Goal: Information Seeking & Learning: Check status

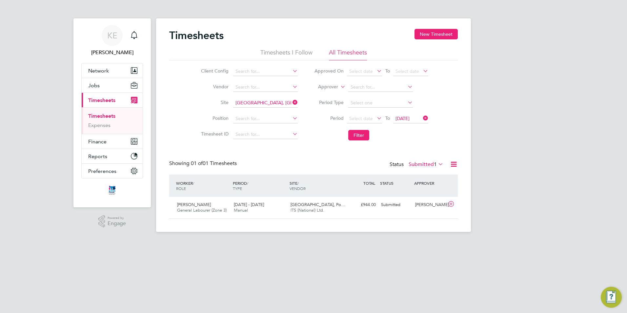
scroll to position [17, 57]
click at [291, 102] on icon at bounding box center [291, 102] width 0 height 9
click at [364, 138] on button "Filter" at bounding box center [358, 135] width 21 height 10
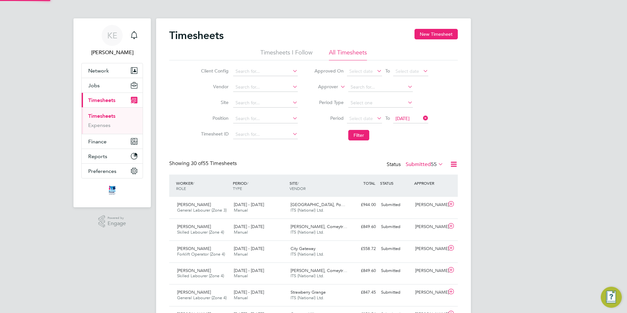
scroll to position [0, 0]
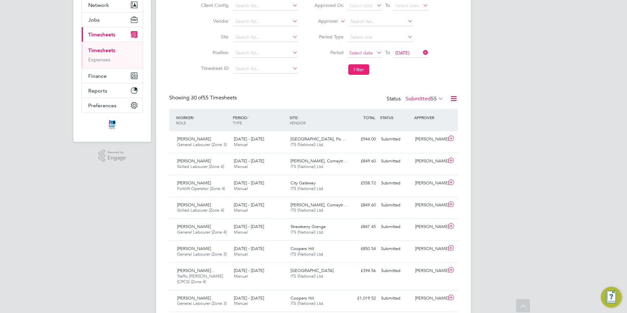
click at [373, 51] on span "Select date" at bounding box center [364, 53] width 35 height 9
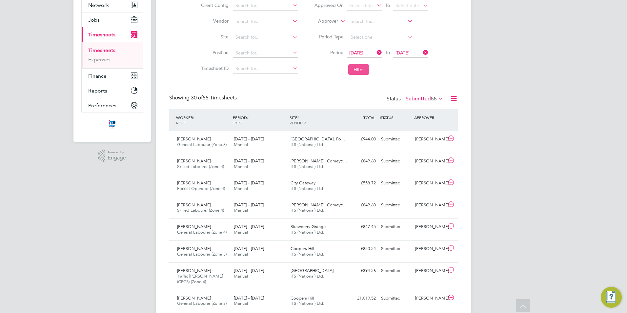
click at [361, 67] on button "Filter" at bounding box center [358, 69] width 21 height 10
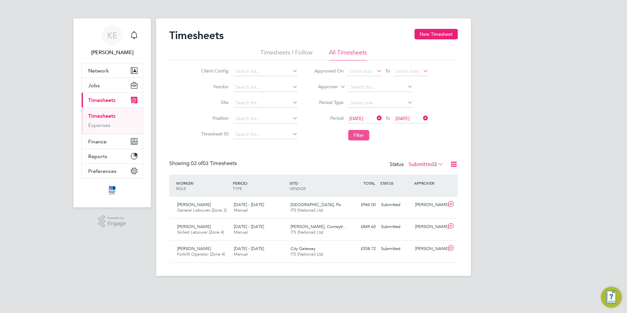
click at [363, 134] on button "Filter" at bounding box center [358, 135] width 21 height 10
click at [270, 195] on div "WORKER / ROLE WORKER / PERIOD PERIOD / TYPE SITE / VENDOR TOTAL TOTAL / STATUS …" at bounding box center [313, 185] width 288 height 22
click at [260, 203] on span "15 - 21 Sep 2025" at bounding box center [249, 205] width 30 height 6
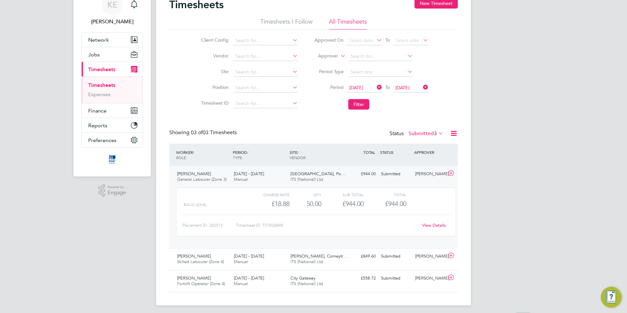
scroll to position [39, 0]
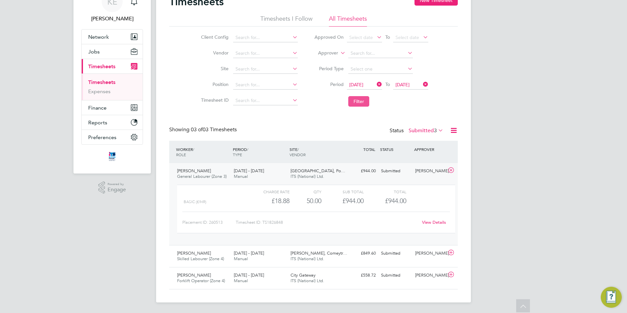
click at [352, 96] on button "Filter" at bounding box center [358, 101] width 21 height 10
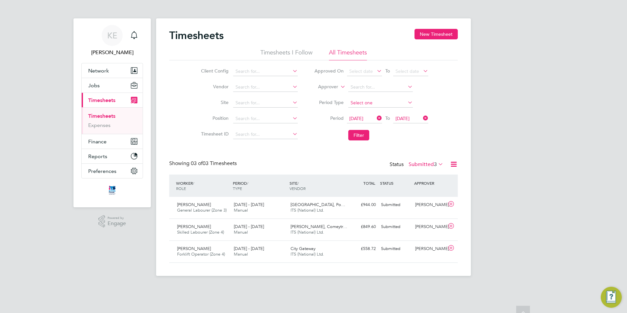
scroll to position [3, 3]
click at [360, 131] on button "Filter" at bounding box center [358, 135] width 21 height 10
click at [208, 207] on span "Enrico Zagnoli De Souza" at bounding box center [194, 205] width 34 height 6
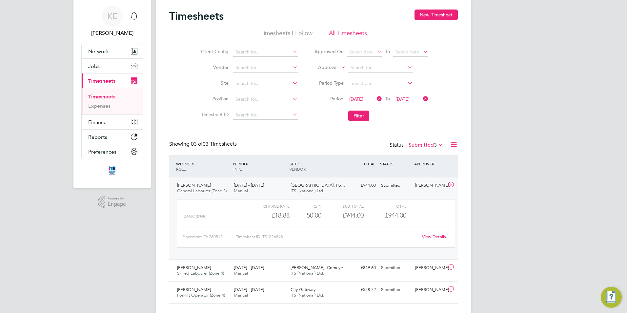
scroll to position [39, 0]
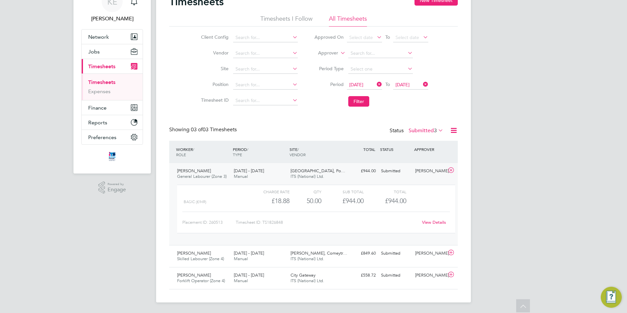
click at [435, 219] on link "View Details" at bounding box center [434, 222] width 24 height 6
click at [366, 96] on button "Filter" at bounding box center [358, 101] width 21 height 10
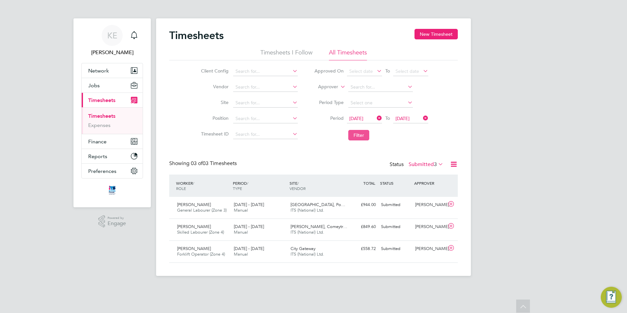
scroll to position [3, 3]
click at [103, 139] on span "Finance" at bounding box center [97, 141] width 18 height 6
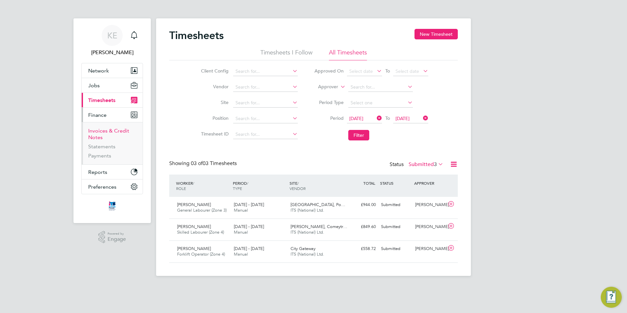
click at [102, 132] on link "Invoices & Credit Notes" at bounding box center [108, 134] width 41 height 13
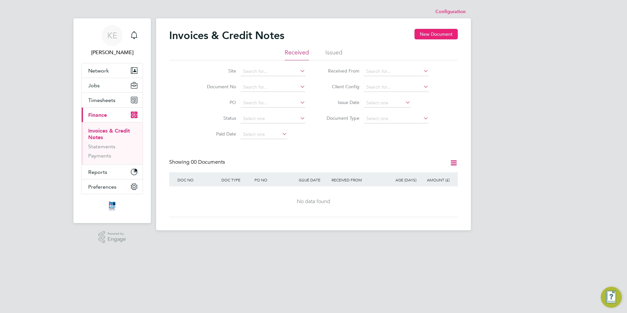
click at [334, 50] on li "Issued" at bounding box center [333, 55] width 17 height 12
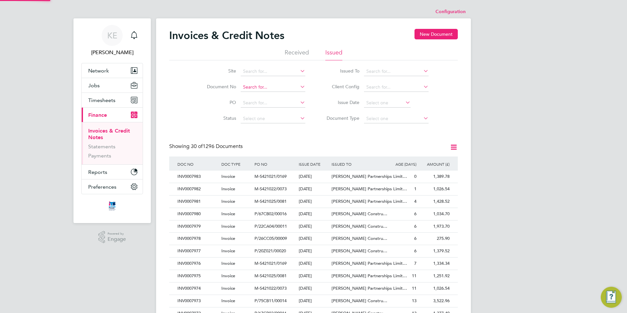
scroll to position [12, 45]
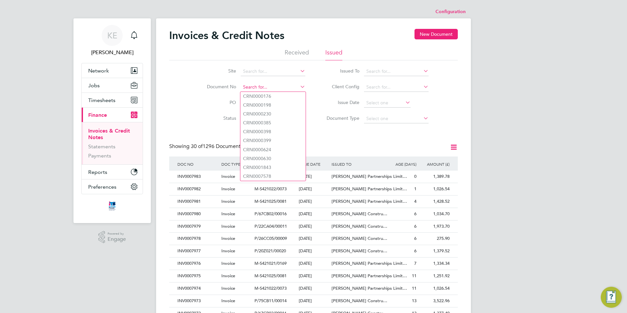
paste input "CRN0007908"
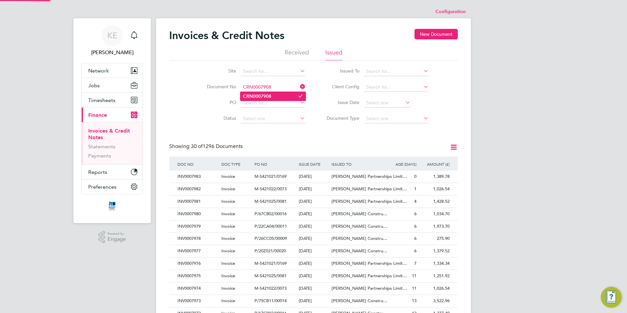
type input "CRN0007908"
click at [253, 95] on b "CRN0007908" at bounding box center [257, 96] width 28 height 6
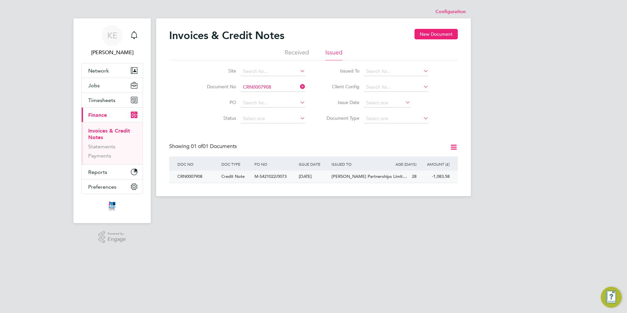
click at [300, 176] on div "26 Aug 2025" at bounding box center [313, 176] width 33 height 12
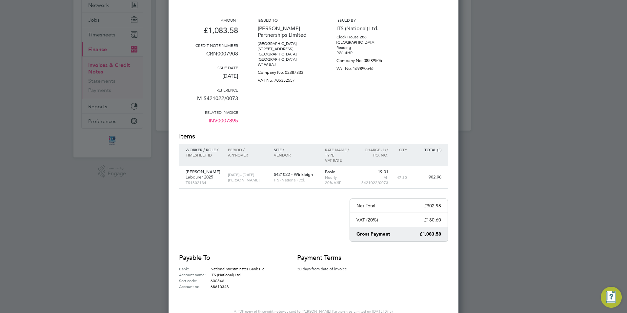
click at [229, 120] on link "INV0007895" at bounding box center [223, 123] width 30 height 17
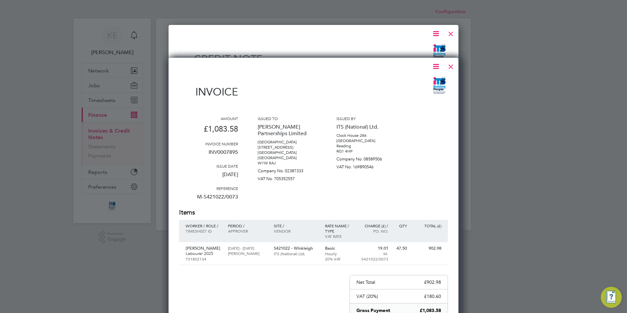
click at [450, 68] on div at bounding box center [451, 65] width 12 height 12
click at [449, 35] on div at bounding box center [451, 32] width 12 height 12
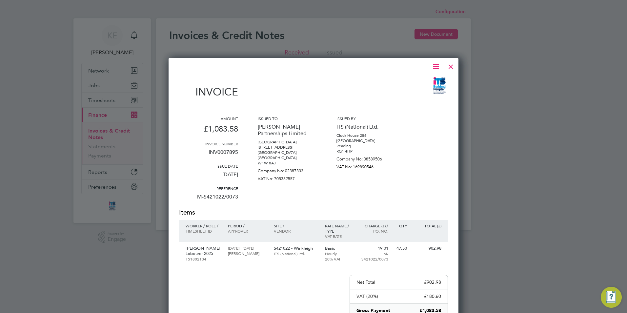
click at [450, 66] on div at bounding box center [451, 65] width 12 height 12
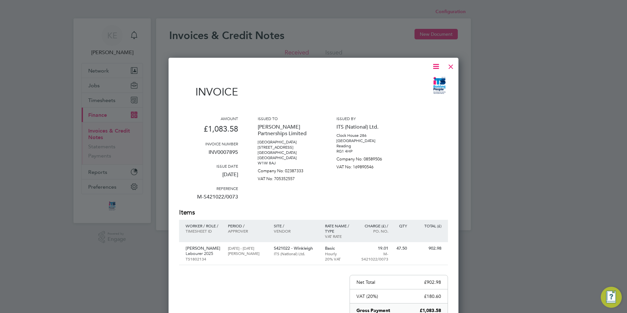
click at [483, 129] on div at bounding box center [313, 156] width 627 height 313
click at [272, 54] on div at bounding box center [313, 156] width 627 height 313
click at [275, 36] on div at bounding box center [313, 156] width 627 height 313
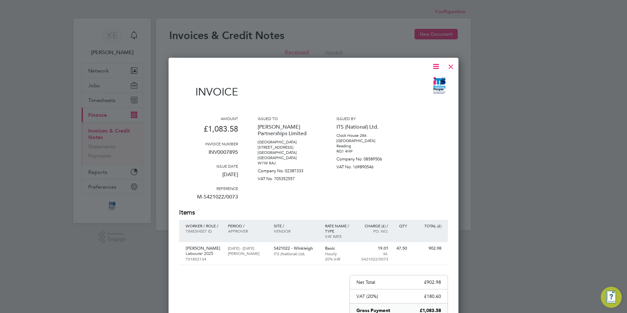
click at [452, 67] on div at bounding box center [451, 65] width 12 height 12
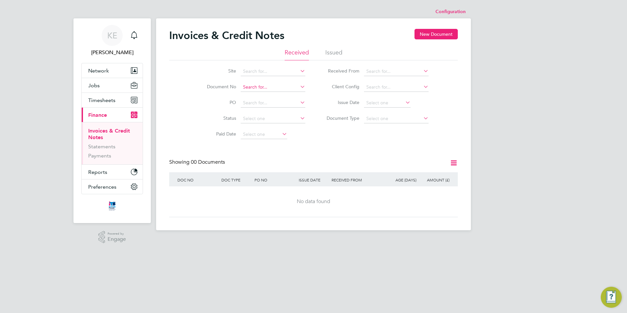
click at [260, 85] on input at bounding box center [273, 87] width 65 height 9
paste input "INV0007907"
type input "INV0007907"
click at [261, 94] on li "No results found" at bounding box center [272, 96] width 65 height 9
paste input "INV0007907"
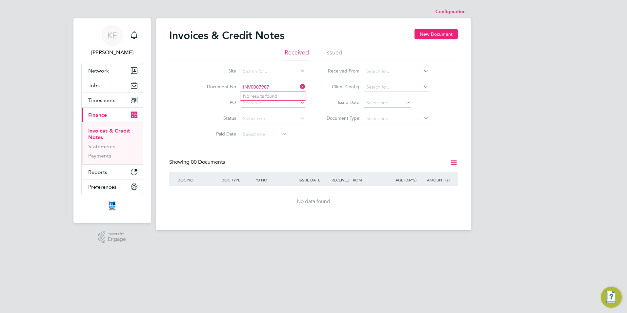
drag, startPoint x: 273, startPoint y: 85, endPoint x: 324, endPoint y: 69, distance: 53.3
click at [317, 73] on div "Site Document No INV0007907 PO Status Paid Date Issued To Received From Client …" at bounding box center [313, 101] width 288 height 82
type input "INV0007907"
click at [338, 50] on li "Issued" at bounding box center [333, 55] width 17 height 12
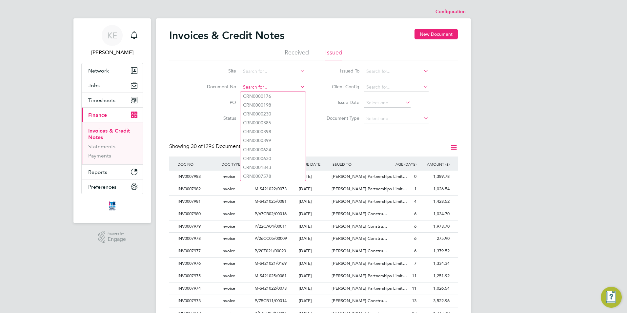
paste input "INV0007907"
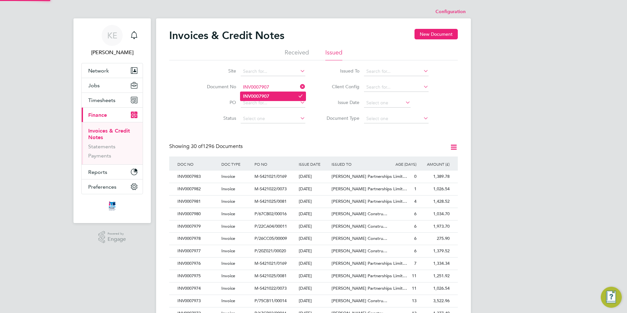
type input "INV0007907"
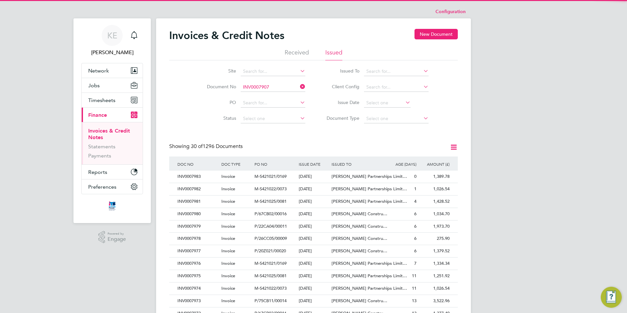
click at [261, 96] on b "INV0007907" at bounding box center [256, 96] width 26 height 6
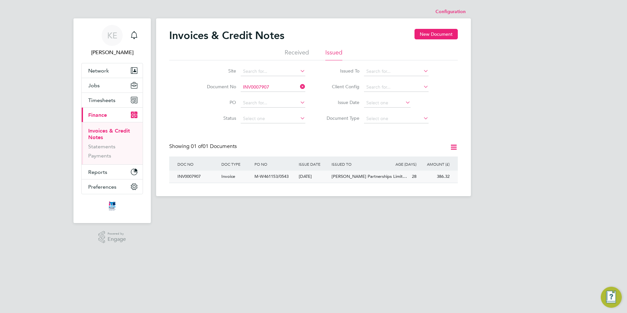
click at [265, 182] on div "M-W461153/0543" at bounding box center [275, 176] width 44 height 12
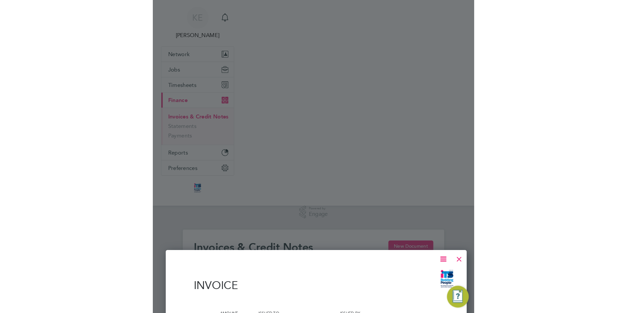
scroll to position [12, 55]
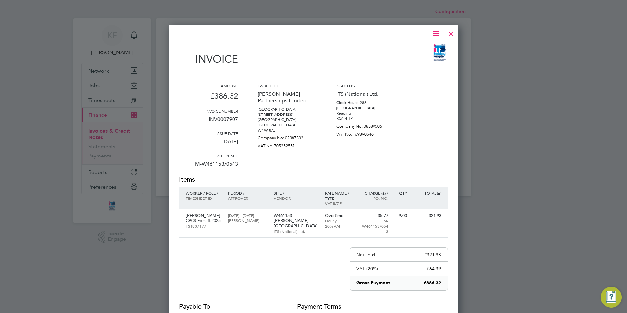
click at [452, 32] on div at bounding box center [451, 32] width 12 height 12
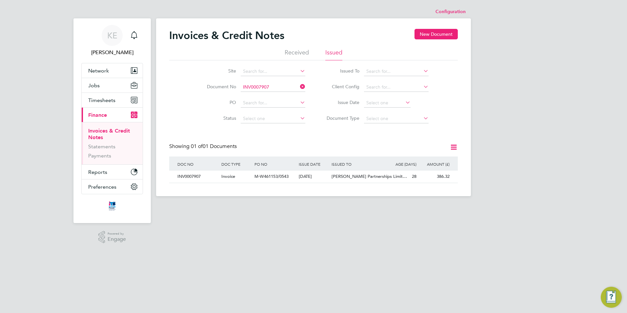
click at [299, 86] on icon at bounding box center [299, 86] width 0 height 9
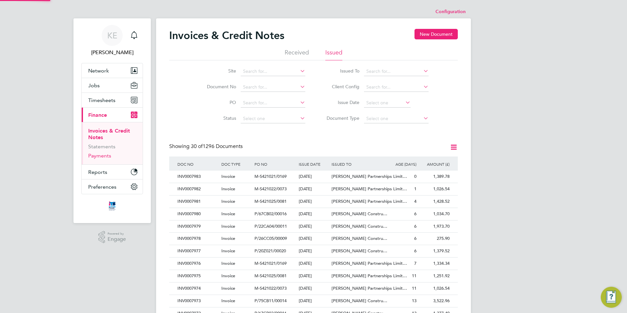
scroll to position [12, 45]
click at [95, 99] on span "Timesheets" at bounding box center [101, 100] width 27 height 6
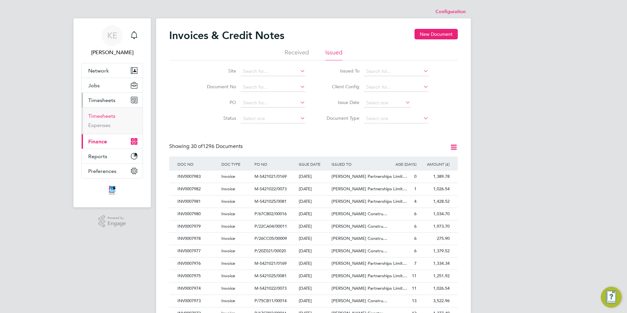
click at [106, 116] on link "Timesheets" at bounding box center [101, 116] width 27 height 6
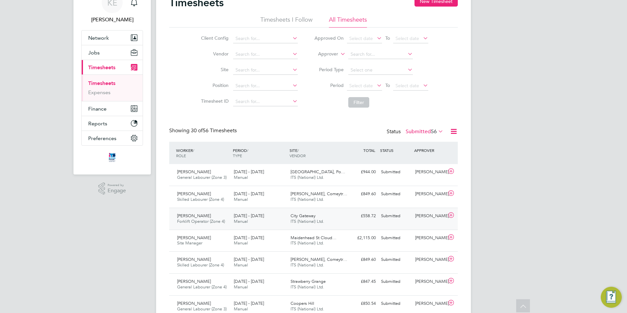
click at [253, 225] on div "15 - 21 Sep 2025 Manual" at bounding box center [259, 218] width 57 height 16
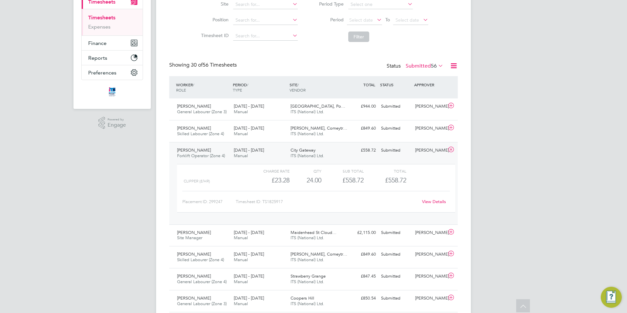
click at [435, 204] on link "View Details" at bounding box center [434, 202] width 24 height 6
click at [363, 22] on span "Select date" at bounding box center [361, 20] width 24 height 6
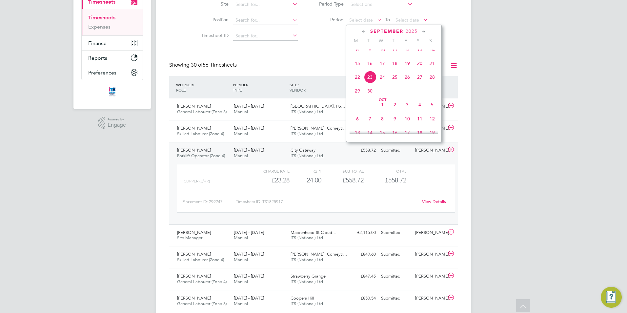
click at [355, 69] on span "15" at bounding box center [357, 63] width 12 height 12
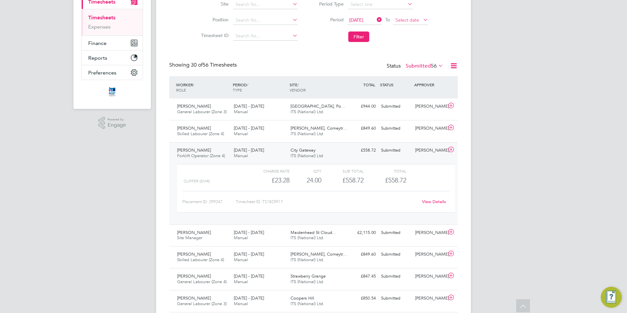
click at [404, 21] on span "Select date" at bounding box center [407, 20] width 24 height 6
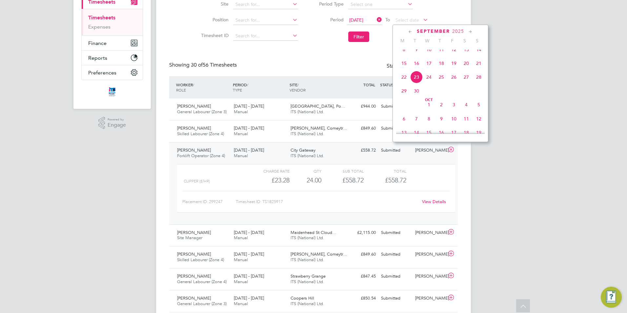
click at [478, 69] on span "21" at bounding box center [478, 63] width 12 height 12
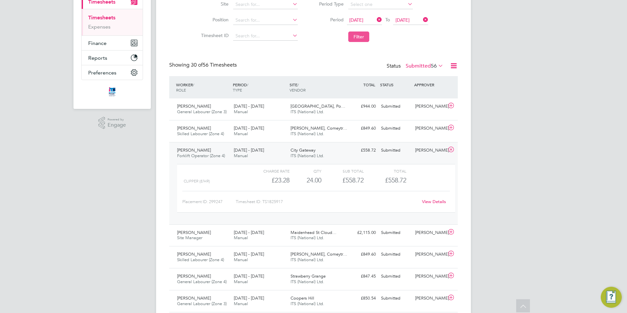
click at [356, 33] on button "Filter" at bounding box center [358, 36] width 21 height 10
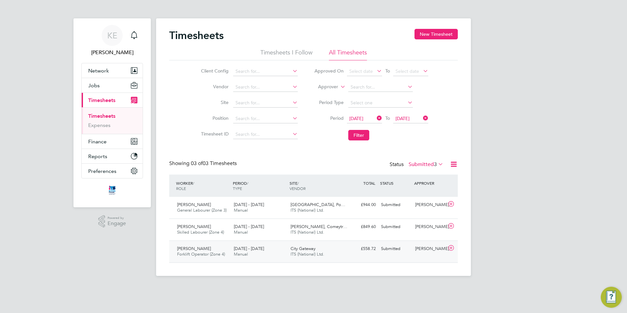
click at [238, 251] on span "15 - 21 Sep 2025" at bounding box center [249, 249] width 30 height 6
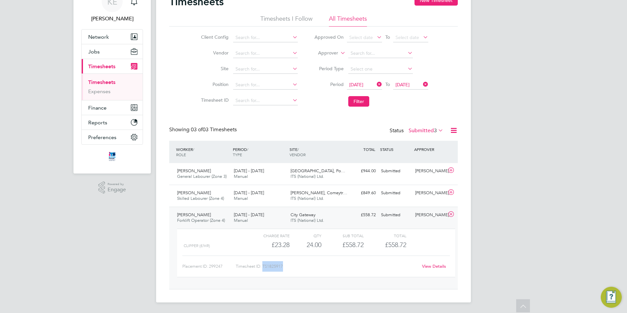
drag, startPoint x: 288, startPoint y: 267, endPoint x: 264, endPoint y: 265, distance: 23.7
click at [264, 265] on div "Timesheet ID: TS1825917" at bounding box center [327, 266] width 182 height 10
copy div "TS1825917"
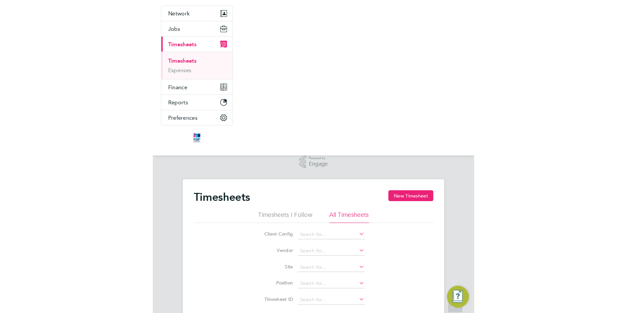
scroll to position [3, 3]
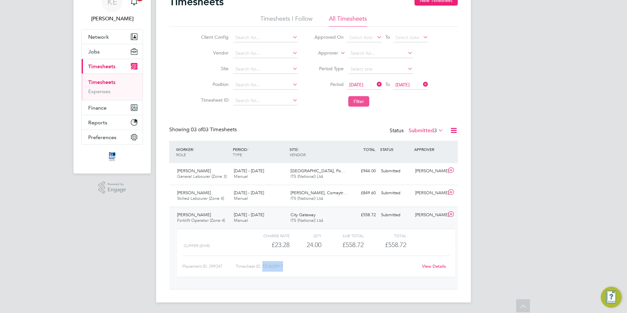
click at [362, 97] on button "Filter" at bounding box center [358, 101] width 21 height 10
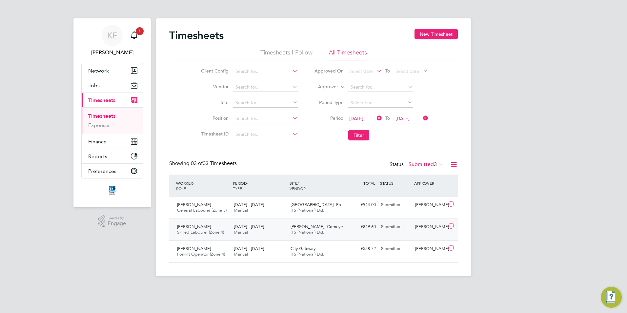
click at [252, 229] on div "15 - 21 Sep 2025 Manual" at bounding box center [259, 229] width 57 height 16
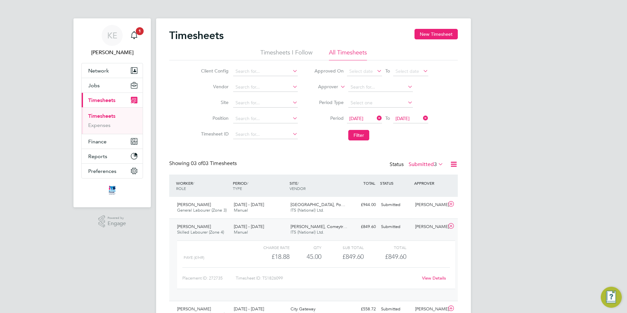
click at [434, 278] on link "View Details" at bounding box center [434, 278] width 24 height 6
click at [364, 134] on button "Filter" at bounding box center [358, 135] width 21 height 10
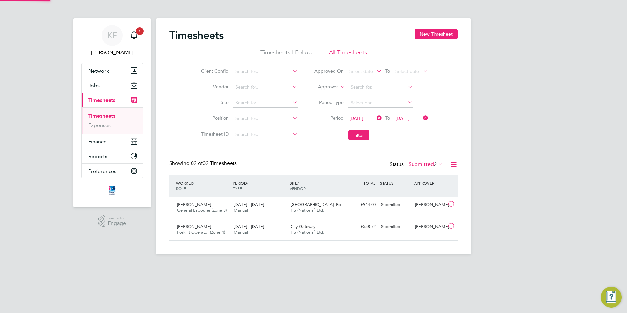
scroll to position [17, 57]
click at [416, 165] on label "Submitted 2" at bounding box center [425, 164] width 35 height 7
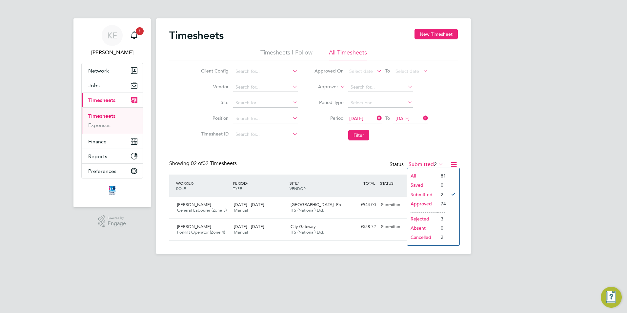
click at [417, 204] on li "Approved" at bounding box center [422, 203] width 30 height 9
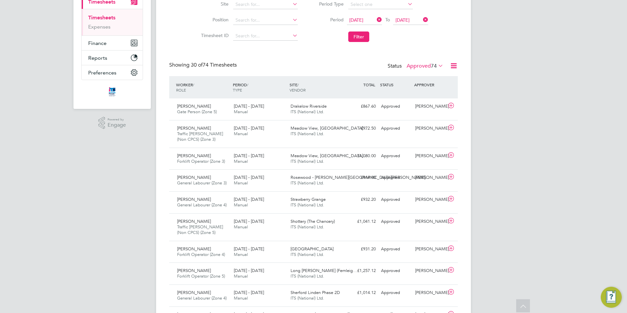
click at [375, 19] on icon at bounding box center [375, 19] width 0 height 9
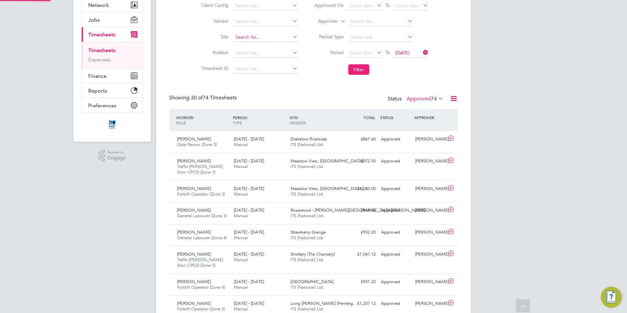
click at [249, 34] on input at bounding box center [265, 37] width 65 height 9
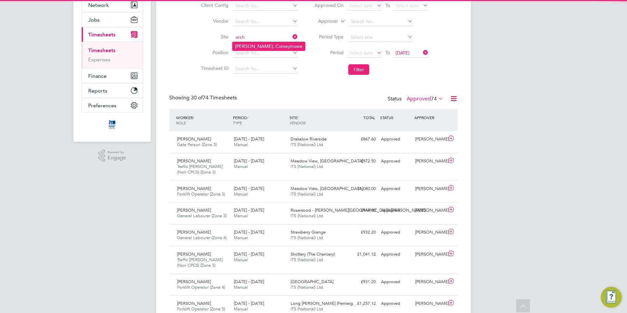
click at [251, 44] on li "[PERSON_NAME], Comeytrowe" at bounding box center [268, 46] width 72 height 9
type input "[PERSON_NAME], Comeytrowe"
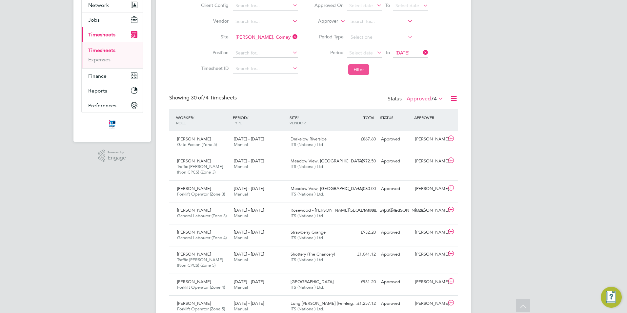
click at [359, 69] on button "Filter" at bounding box center [358, 69] width 21 height 10
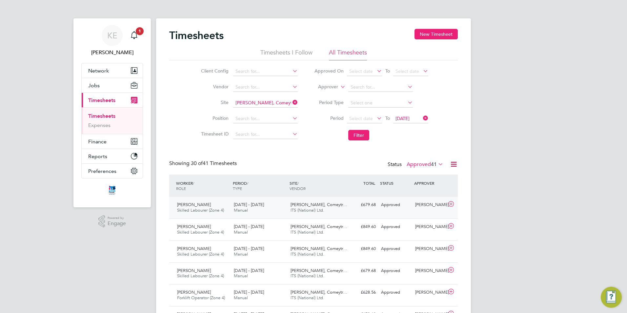
click at [261, 213] on div "15 - 21 Sep 2025 Manual" at bounding box center [259, 207] width 57 height 16
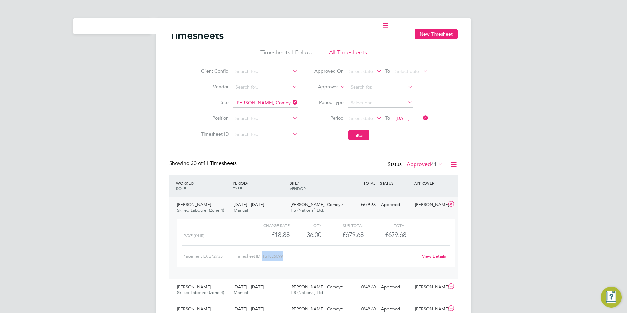
drag, startPoint x: 284, startPoint y: 258, endPoint x: 264, endPoint y: 257, distance: 20.0
click at [264, 257] on div "Timesheet ID: TS1826099" at bounding box center [327, 256] width 182 height 10
copy div "TS1826099"
click at [298, 103] on li "Site Bovis Westco, Comeytrowe" at bounding box center [248, 103] width 115 height 16
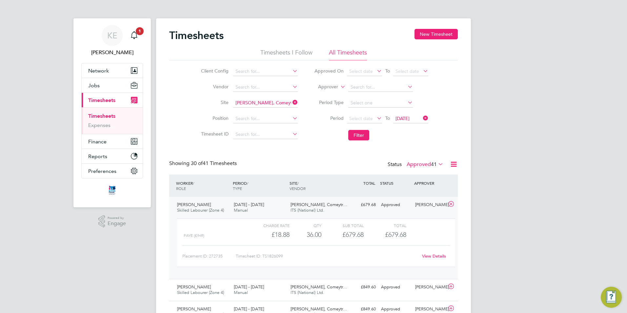
click at [291, 103] on icon at bounding box center [291, 102] width 0 height 9
click at [138, 35] on div "Main navigation" at bounding box center [134, 35] width 13 height 13
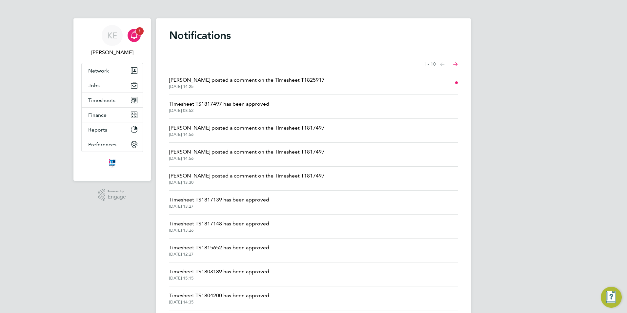
click at [133, 33] on icon "Main navigation" at bounding box center [134, 35] width 8 height 8
click at [107, 116] on button "Finance" at bounding box center [112, 115] width 61 height 14
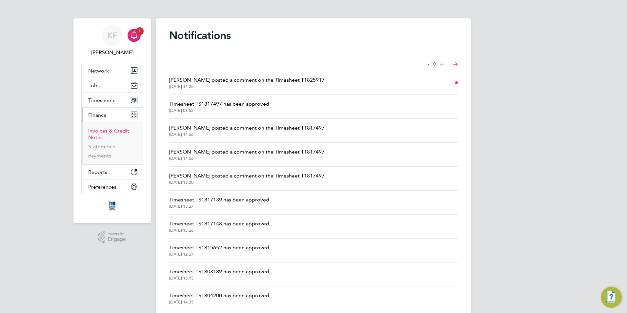
click at [102, 129] on link "Invoices & Credit Notes" at bounding box center [108, 134] width 41 height 13
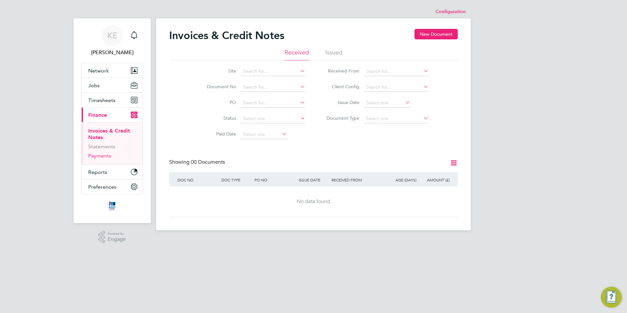
click at [100, 154] on link "Payments" at bounding box center [99, 155] width 23 height 6
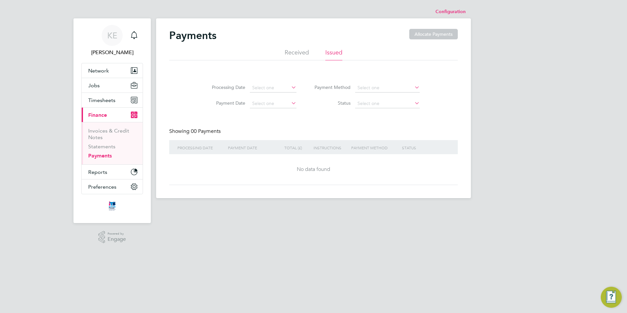
click at [329, 52] on li "Issued" at bounding box center [333, 55] width 17 height 12
click at [305, 50] on li "Received" at bounding box center [297, 55] width 24 height 12
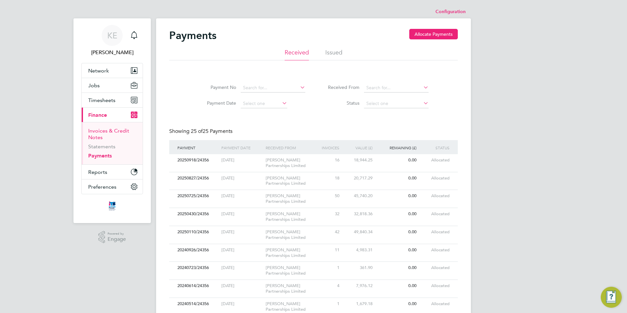
click at [106, 131] on link "Invoices & Credit Notes" at bounding box center [108, 134] width 41 height 13
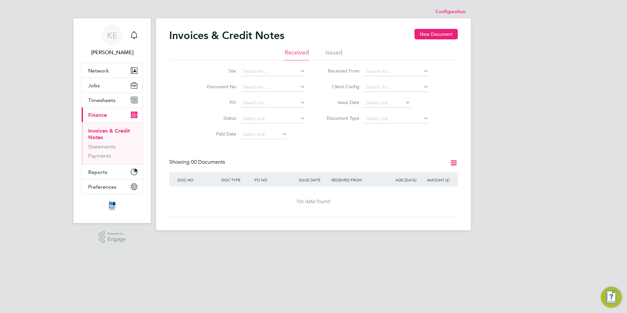
click at [336, 52] on li "Issued" at bounding box center [333, 55] width 17 height 12
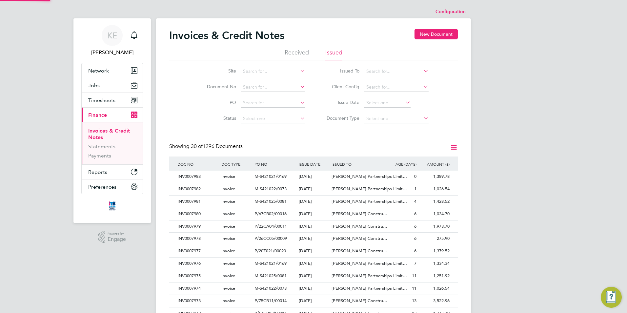
scroll to position [12, 45]
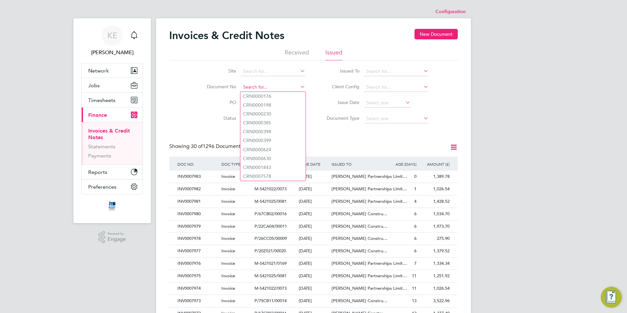
paste input "INV0007907"
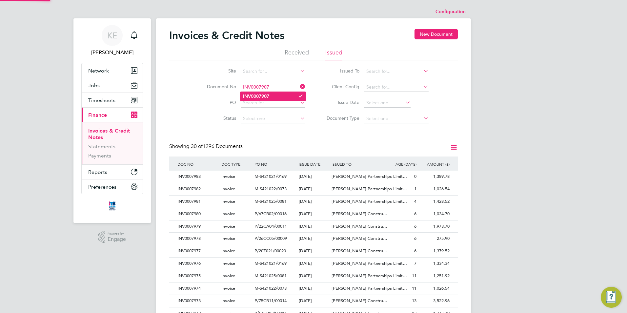
type input "INV0007907"
click at [262, 97] on b "INV0007907" at bounding box center [256, 96] width 26 height 6
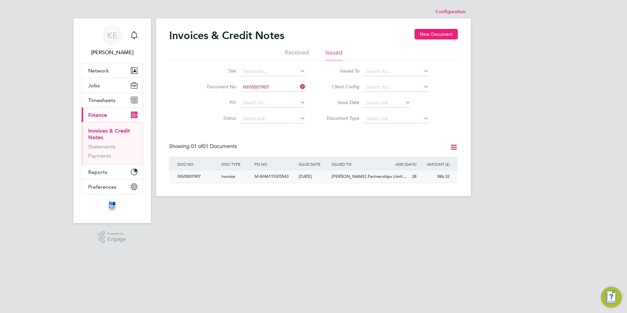
click at [266, 182] on div "M-W461153/0543" at bounding box center [275, 176] width 44 height 12
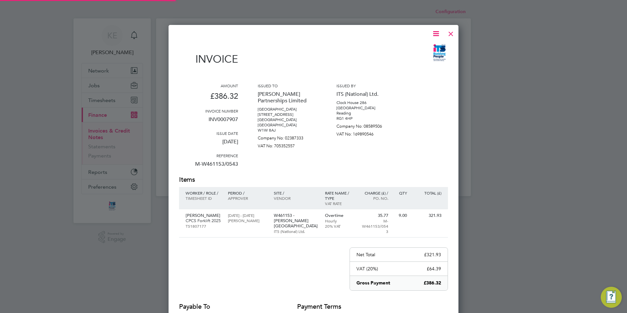
click at [269, 187] on div "Period / Approver" at bounding box center [248, 198] width 46 height 22
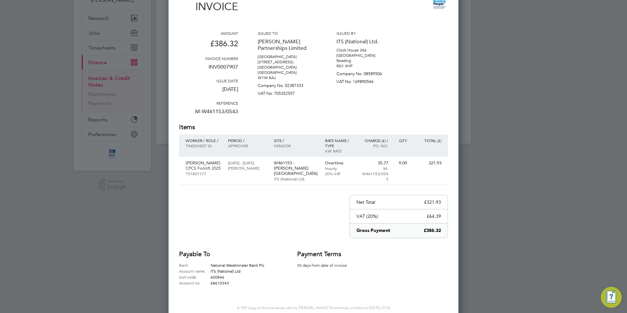
scroll to position [55, 0]
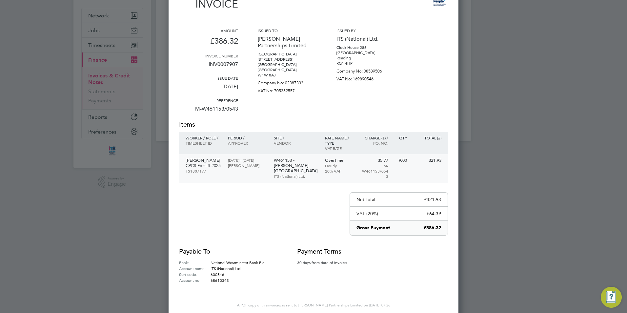
click at [233, 159] on p "16 Aug - 22 Aug 2025" at bounding box center [247, 159] width 39 height 5
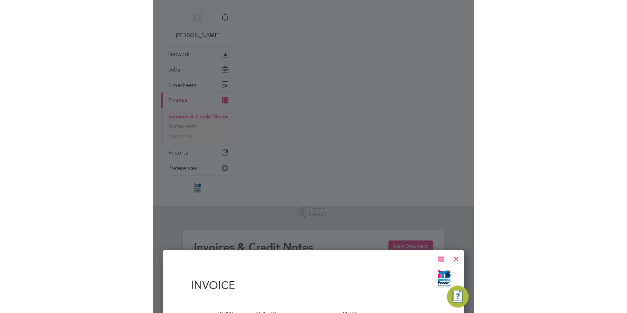
scroll to position [12, 55]
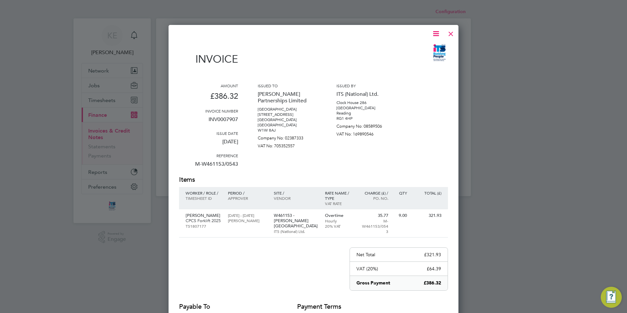
click at [448, 32] on div at bounding box center [451, 32] width 12 height 12
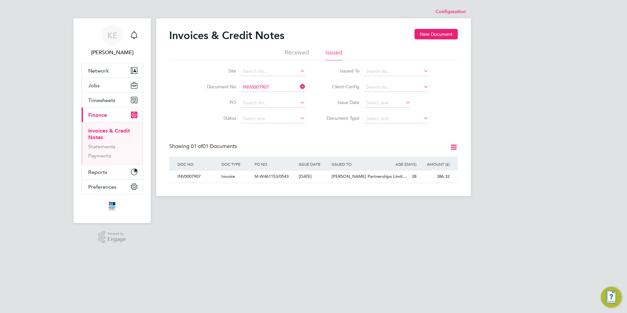
click at [299, 83] on icon at bounding box center [299, 86] width 0 height 9
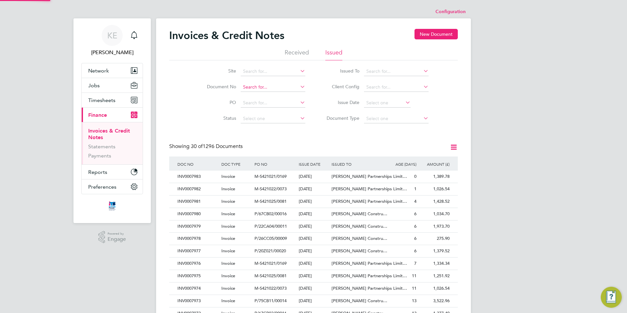
scroll to position [12, 45]
click at [256, 88] on input at bounding box center [273, 87] width 65 height 9
type input "CRN0000176"
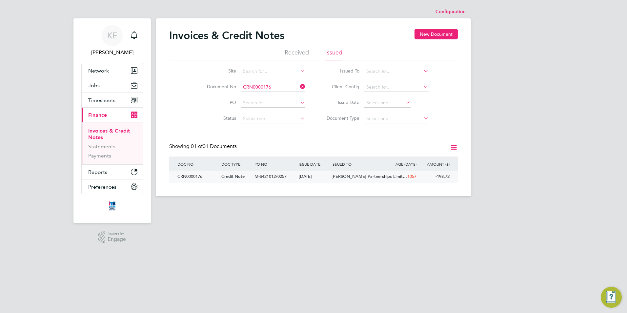
click at [248, 179] on div "Credit Note" at bounding box center [236, 176] width 33 height 12
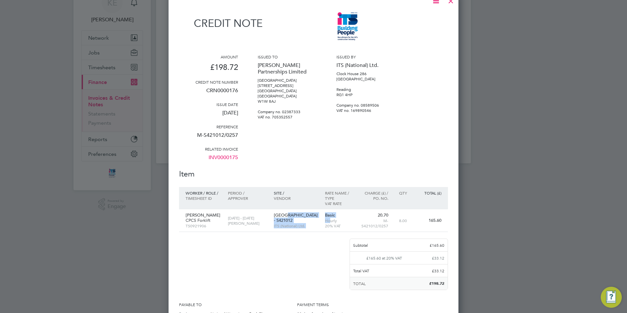
drag, startPoint x: 284, startPoint y: 214, endPoint x: 293, endPoint y: 219, distance: 10.6
click at [329, 216] on div "Adrian Eljaszewicz CPCS Forklift TS0921906 29 Oct - 04 Nov 2022 Dave Clark Ring…" at bounding box center [313, 220] width 269 height 23
click at [293, 219] on p "Ringswell Avenue, Exeter - S421012" at bounding box center [296, 217] width 45 height 10
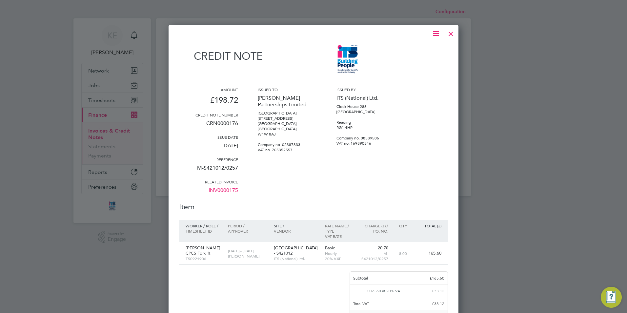
click at [449, 34] on div at bounding box center [451, 32] width 12 height 12
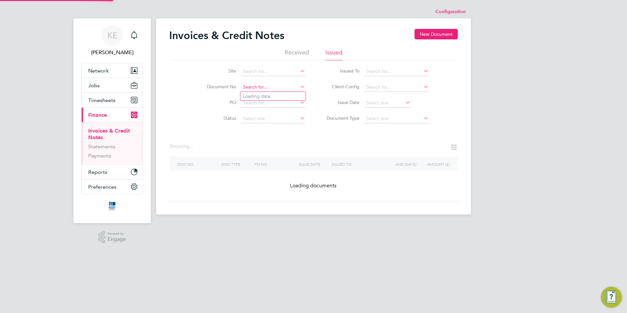
click at [269, 86] on input at bounding box center [273, 87] width 65 height 9
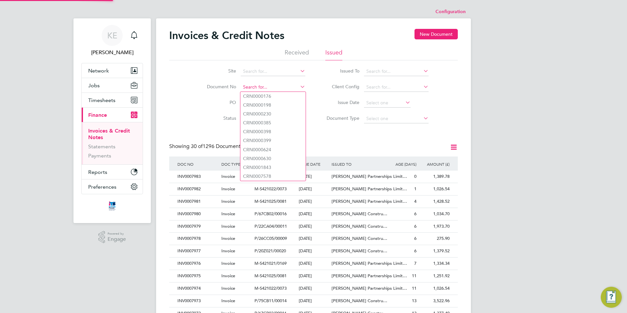
click at [270, 87] on input at bounding box center [273, 87] width 65 height 9
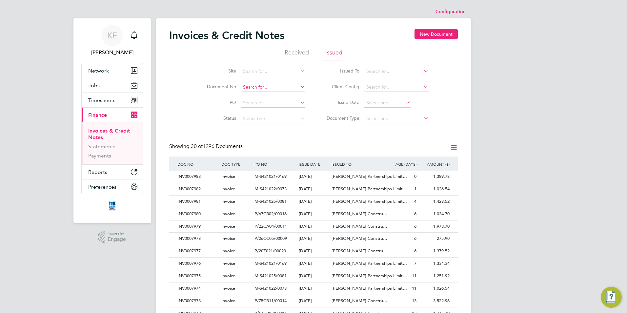
click at [252, 89] on input at bounding box center [273, 87] width 65 height 9
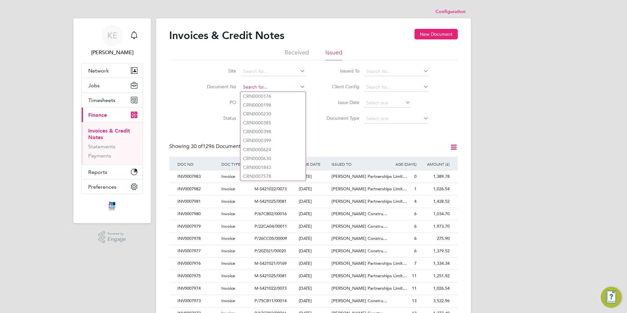
paste input "CRN0007908"
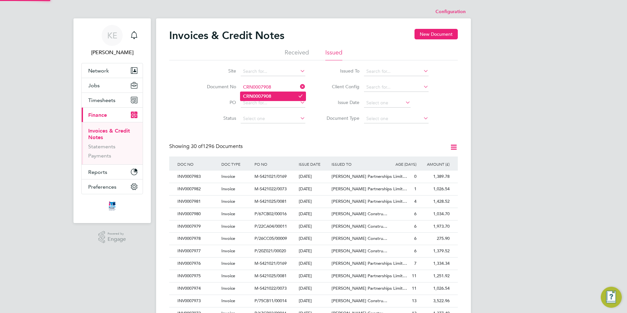
type input "CRN0007908"
click at [269, 97] on b "CRN0007908" at bounding box center [257, 96] width 28 height 6
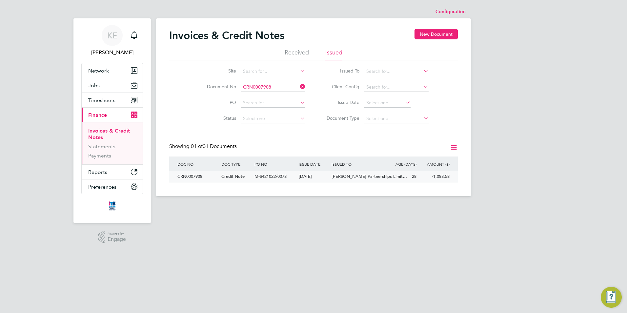
click at [239, 179] on div "Credit Note" at bounding box center [236, 176] width 33 height 12
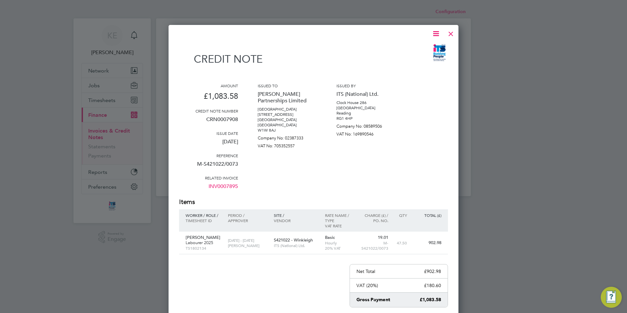
click at [451, 32] on div at bounding box center [451, 32] width 12 height 12
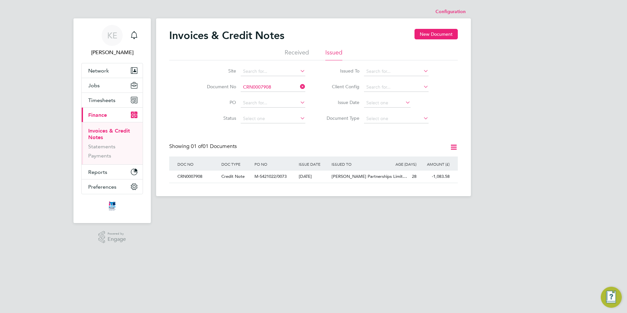
click at [299, 87] on icon at bounding box center [299, 86] width 0 height 9
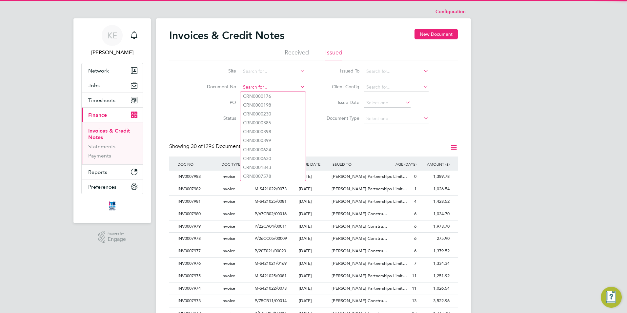
paste input "INV0007909"
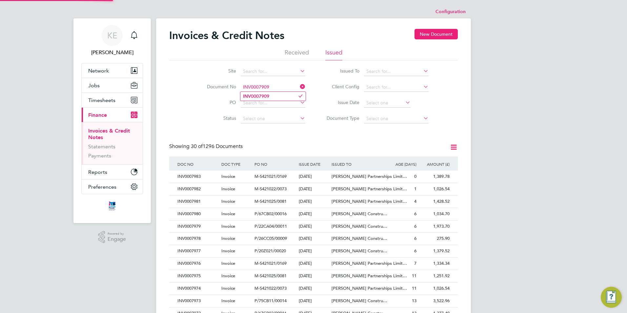
type input "INV0007909"
click at [270, 96] on li "INV0007909" at bounding box center [272, 96] width 65 height 9
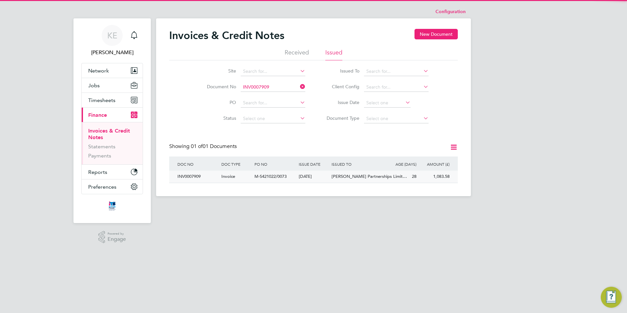
click at [285, 176] on span "M-S421022/0073" at bounding box center [270, 176] width 32 height 6
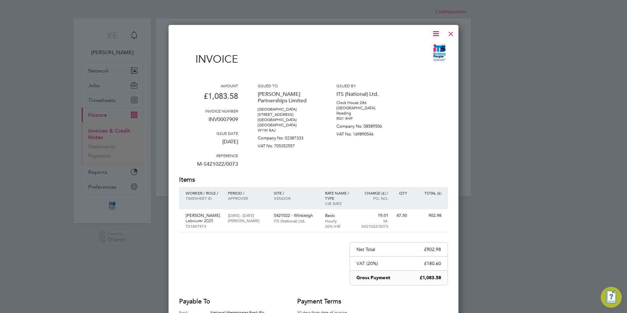
click at [452, 33] on div at bounding box center [451, 32] width 12 height 12
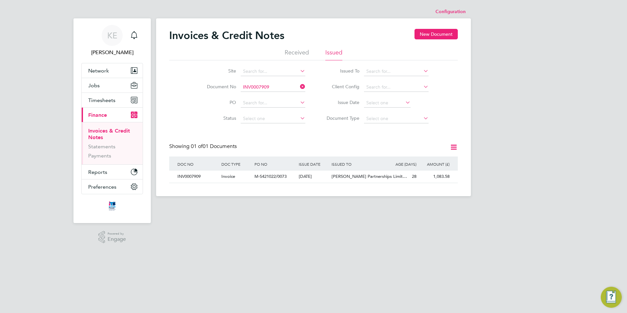
click at [299, 87] on icon at bounding box center [299, 86] width 0 height 9
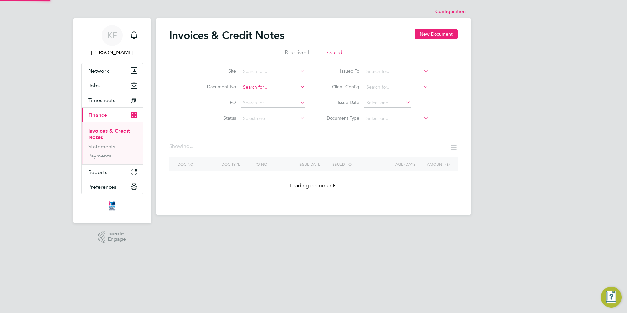
click at [268, 87] on input at bounding box center [273, 87] width 65 height 9
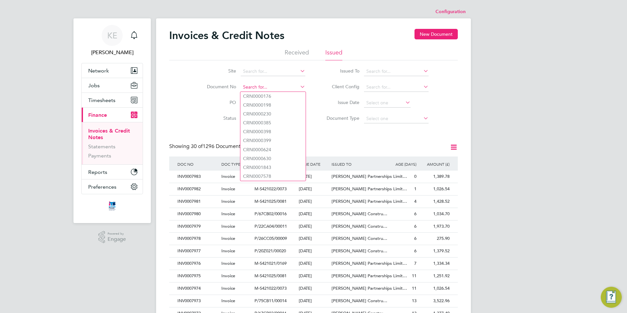
paste input "INV0007910"
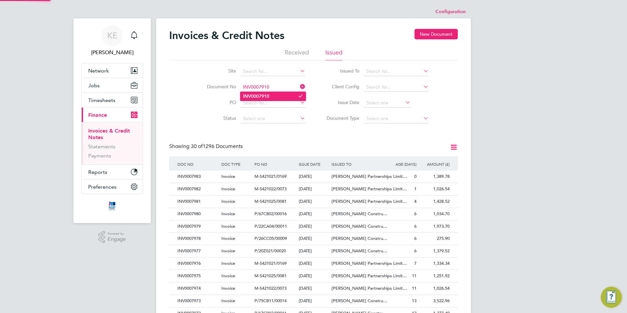
type input "INV0007910"
click at [259, 97] on b "INV0007910" at bounding box center [256, 96] width 26 height 6
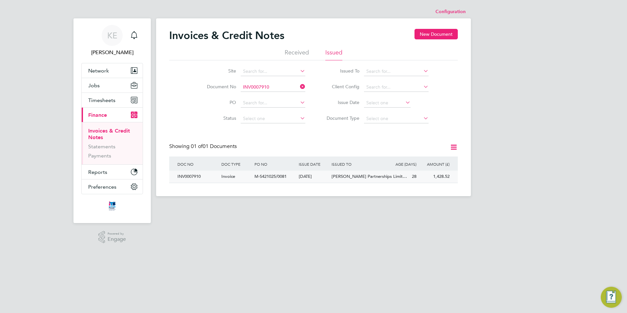
click at [245, 176] on div "Invoice" at bounding box center [236, 176] width 33 height 12
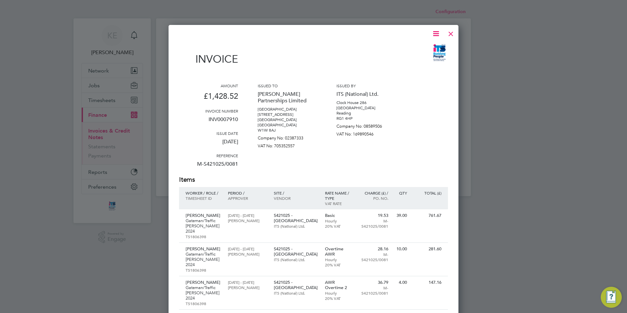
click at [449, 34] on div at bounding box center [451, 32] width 12 height 12
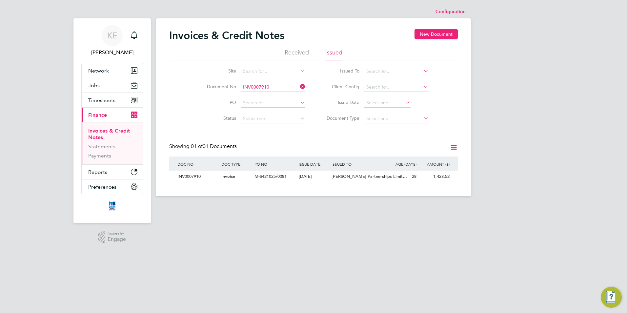
click at [299, 87] on icon at bounding box center [299, 86] width 0 height 9
click at [262, 88] on input at bounding box center [273, 87] width 65 height 9
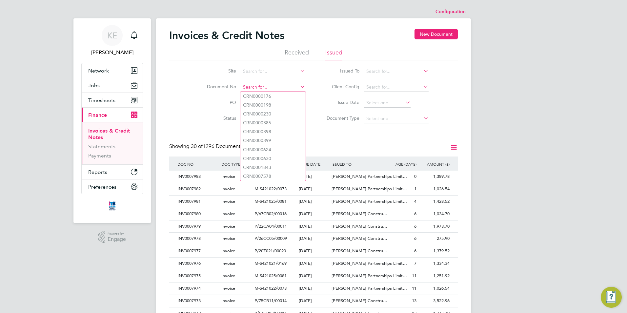
paste input "INV0007911"
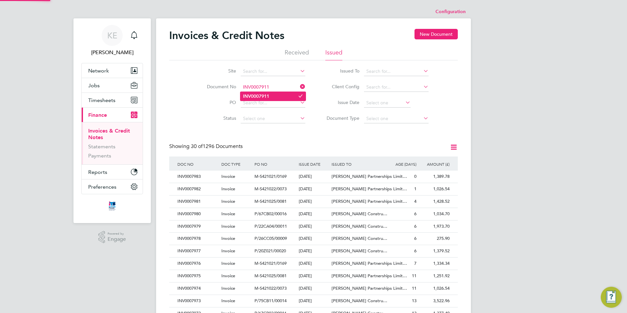
type input "INV0007911"
click at [267, 97] on b "INV0007911" at bounding box center [256, 96] width 26 height 6
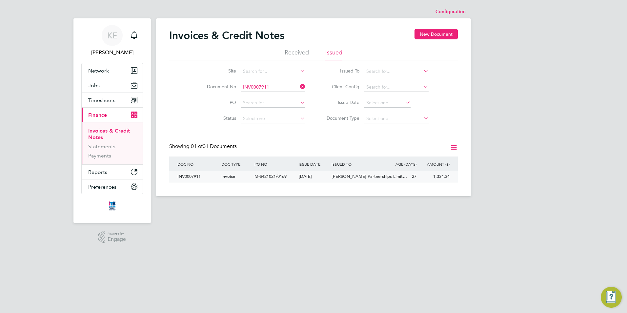
click at [275, 179] on div "M-S421021/0169" at bounding box center [275, 176] width 44 height 12
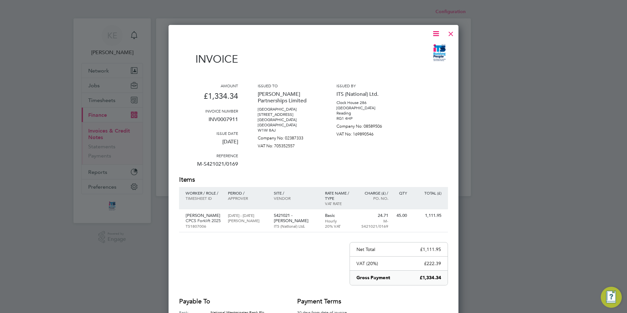
click at [452, 36] on div at bounding box center [451, 32] width 12 height 12
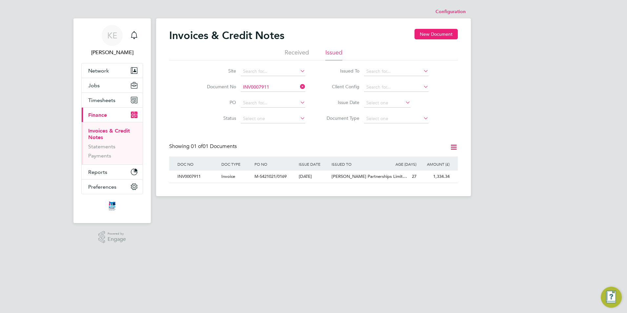
click at [299, 86] on icon at bounding box center [299, 86] width 0 height 9
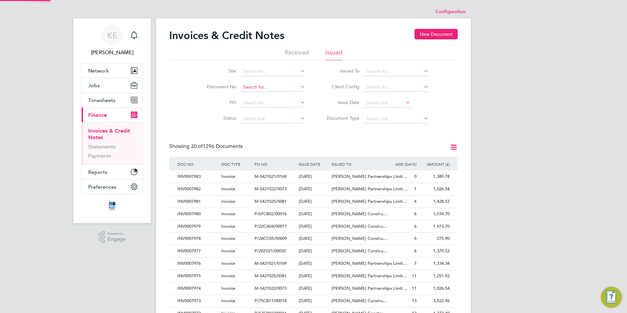
click at [259, 88] on input at bounding box center [273, 87] width 65 height 9
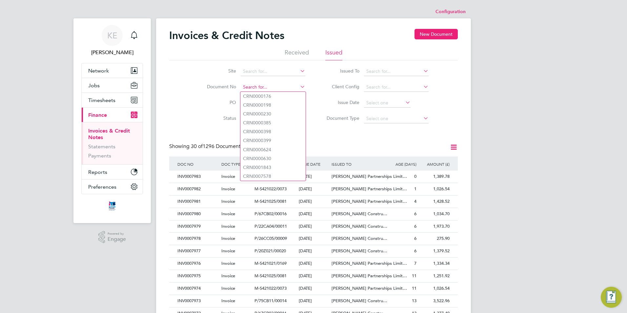
paste input "INV0007917"
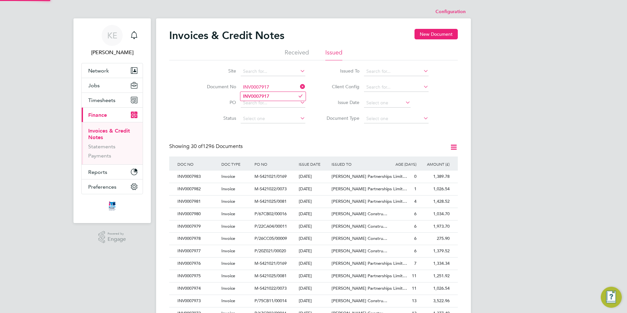
type input "INV0007917"
click at [265, 95] on b "INV0007917" at bounding box center [256, 96] width 26 height 6
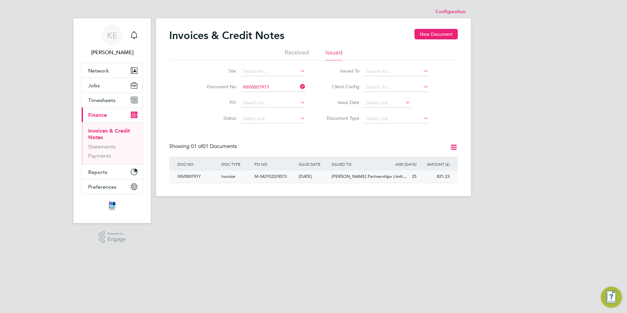
click at [253, 178] on div "M-S421022/0073" at bounding box center [275, 176] width 44 height 12
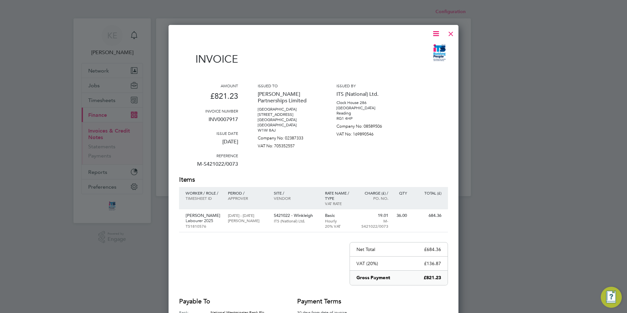
click at [449, 35] on div at bounding box center [451, 32] width 12 height 12
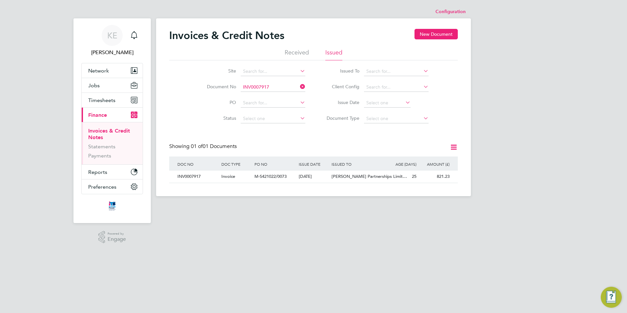
click at [299, 88] on icon at bounding box center [299, 86] width 0 height 9
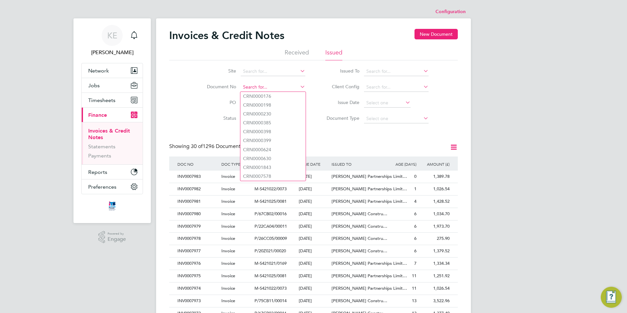
paste input "INV0007910"
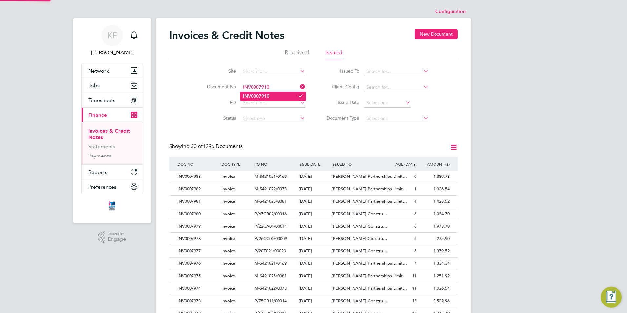
type input "INV0007910"
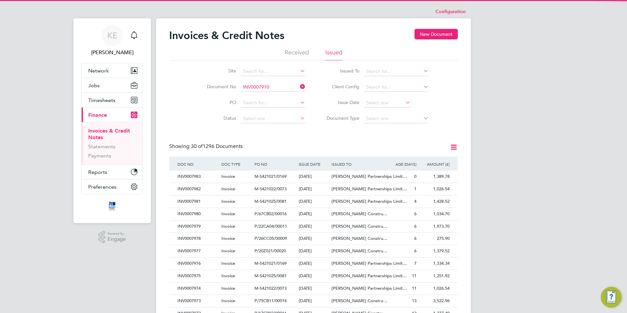
click at [269, 96] on b "INV0007910" at bounding box center [256, 96] width 26 height 6
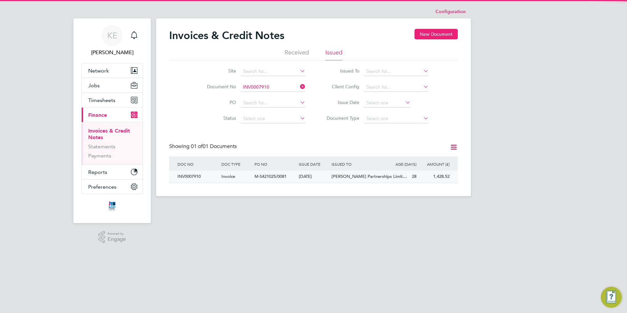
click at [267, 175] on span "M-S421025/0081" at bounding box center [270, 176] width 32 height 6
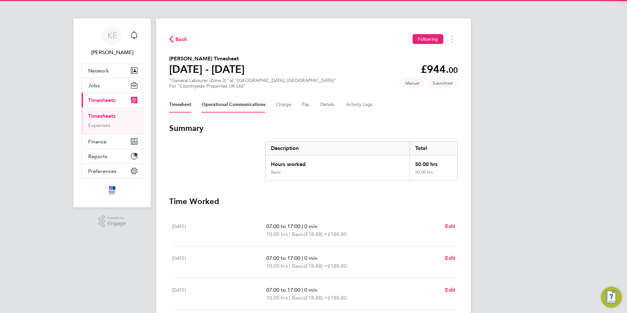
click at [225, 102] on Communications-tab "Operational Communications" at bounding box center [234, 105] width 64 height 16
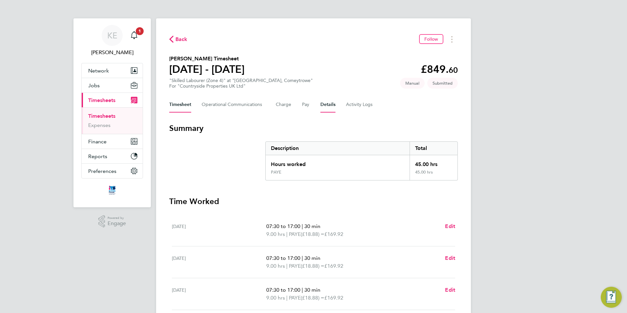
click at [325, 109] on button "Details" at bounding box center [327, 105] width 15 height 16
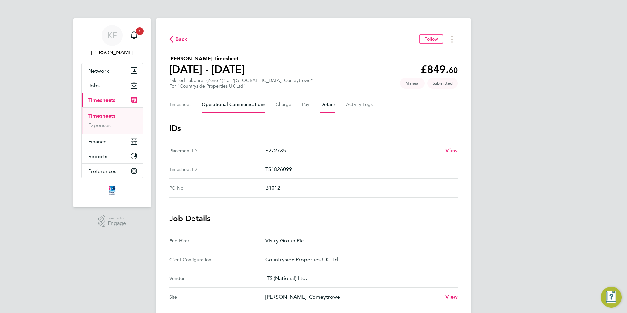
click at [238, 104] on Communications-tab "Operational Communications" at bounding box center [234, 105] width 64 height 16
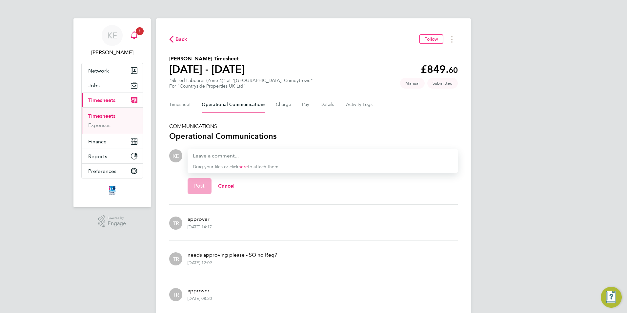
click at [134, 31] on div "Main navigation" at bounding box center [134, 35] width 13 height 13
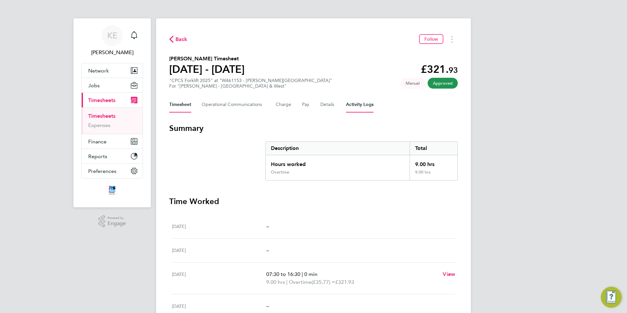
click at [350, 105] on Logs-tab "Activity Logs" at bounding box center [360, 105] width 28 height 16
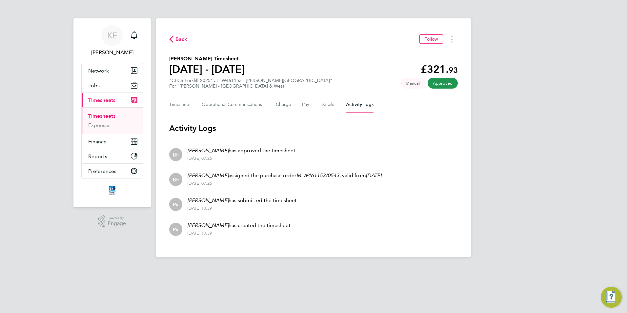
drag, startPoint x: 234, startPoint y: 151, endPoint x: 326, endPoint y: 161, distance: 92.4
click at [347, 160] on li "BF Ben Fewtrell has approved the timesheet 26 Aug 2025 - 07:26" at bounding box center [313, 153] width 288 height 25
click at [298, 160] on li "BF Ben Fewtrell has approved the timesheet 26 Aug 2025 - 07:26" at bounding box center [313, 153] width 288 height 25
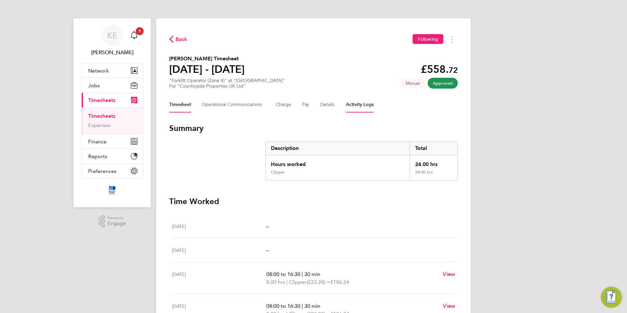
click at [352, 106] on Logs-tab "Activity Logs" at bounding box center [360, 105] width 28 height 16
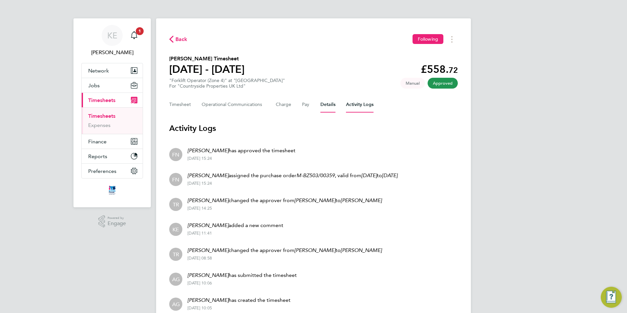
click at [325, 105] on button "Details" at bounding box center [327, 105] width 15 height 16
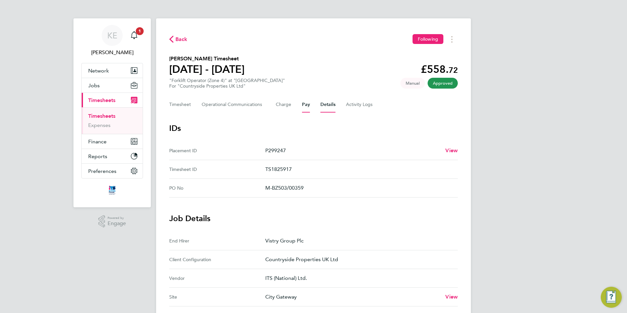
click at [304, 106] on button "Pay" at bounding box center [306, 105] width 8 height 16
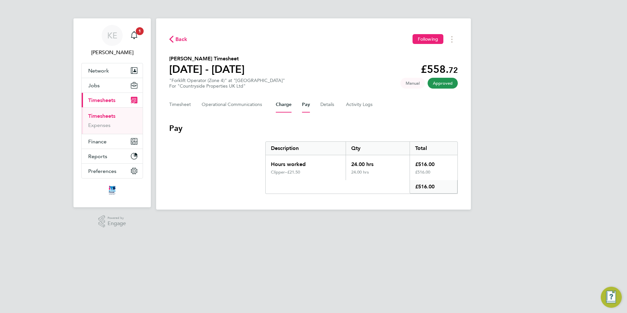
click at [282, 106] on button "Charge" at bounding box center [284, 105] width 16 height 16
